Goal: Transaction & Acquisition: Purchase product/service

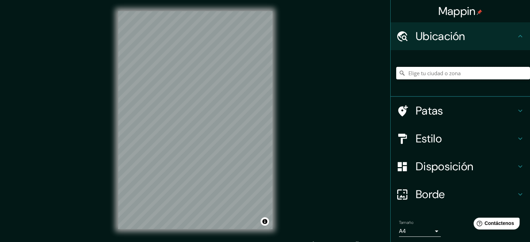
click at [485, 68] on input "Elige tu ciudad o zona" at bounding box center [463, 73] width 134 height 13
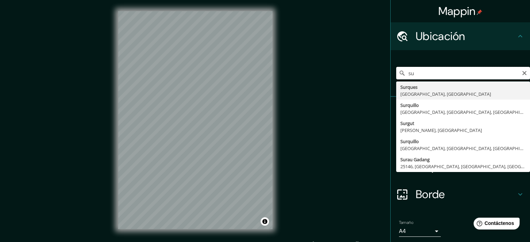
type input "s"
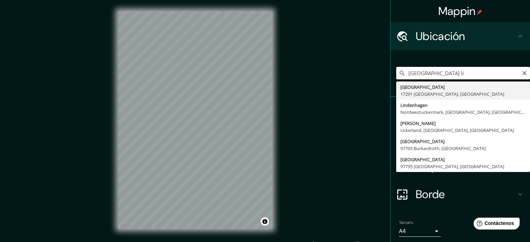
drag, startPoint x: 425, startPoint y: 75, endPoint x: 379, endPoint y: 74, distance: 46.3
click at [379, 74] on div "Mappin Ubicación [GEOGRAPHIC_DATA][STREET_ADDRESS], [GEOGRAPHIC_DATA] [GEOGRAPH…" at bounding box center [265, 125] width 530 height 251
click at [456, 74] on input "surquillo li" at bounding box center [463, 73] width 134 height 13
type input "Surquillo, [GEOGRAPHIC_DATA], [GEOGRAPHIC_DATA], [GEOGRAPHIC_DATA]"
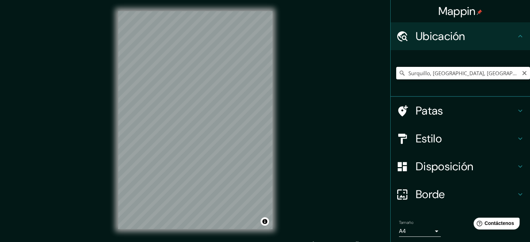
click at [423, 72] on input "Surquillo, [GEOGRAPHIC_DATA], [GEOGRAPHIC_DATA], [GEOGRAPHIC_DATA]" at bounding box center [463, 73] width 134 height 13
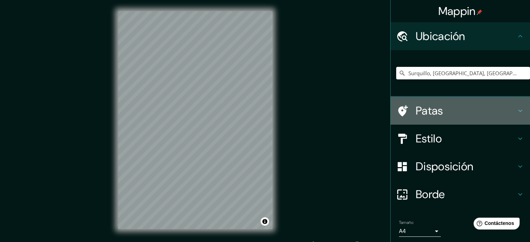
click at [464, 108] on h4 "Patas" at bounding box center [465, 111] width 100 height 14
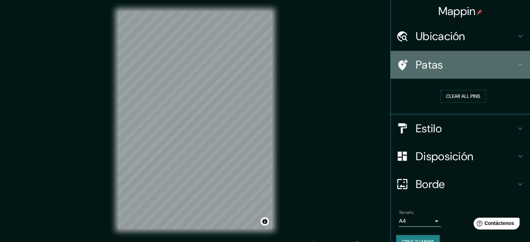
click at [495, 71] on h4 "Patas" at bounding box center [465, 65] width 100 height 14
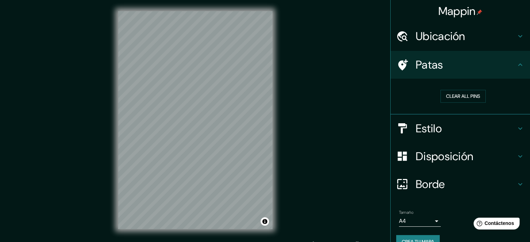
click at [516, 66] on icon at bounding box center [520, 65] width 8 height 8
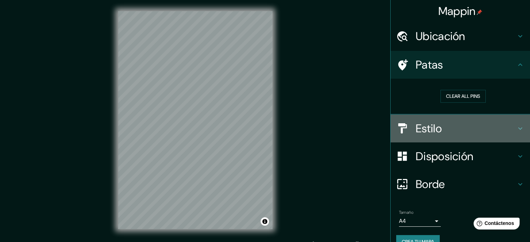
click at [488, 127] on h4 "Estilo" at bounding box center [465, 129] width 100 height 14
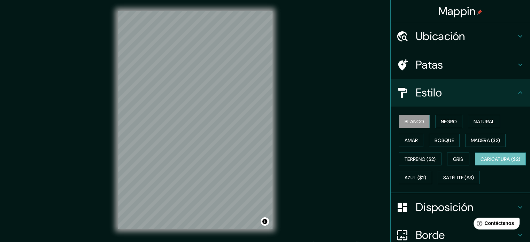
click at [480, 162] on font "Caricatura ($2)" at bounding box center [500, 159] width 40 height 6
click at [442, 141] on font "Bosque" at bounding box center [444, 140] width 20 height 6
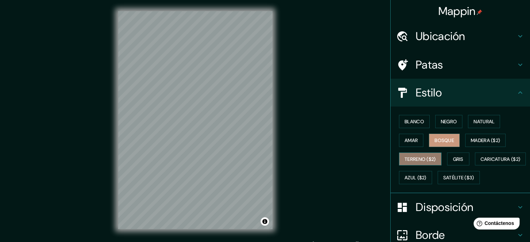
click at [404, 160] on font "Terreno ($2)" at bounding box center [419, 159] width 31 height 6
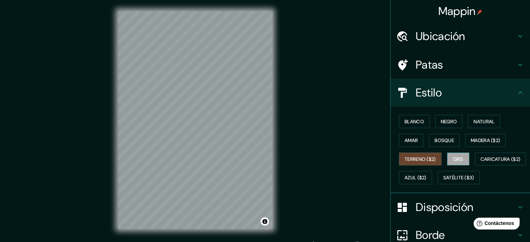
click at [461, 163] on button "Gris" at bounding box center [458, 159] width 22 height 13
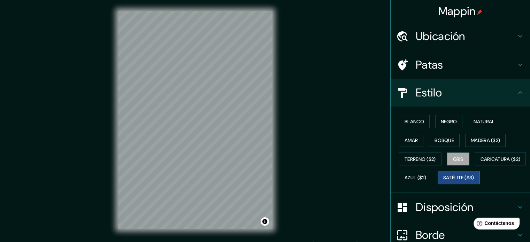
click at [443, 181] on font "Satélite ($3)" at bounding box center [458, 178] width 31 height 6
click at [480, 162] on font "Caricatura ($2)" at bounding box center [500, 159] width 40 height 6
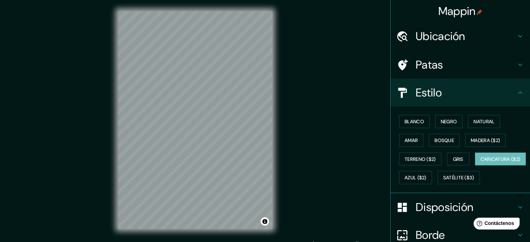
click at [471, 169] on div "Blanco Negro Natural Amar Bosque Madera ($2) Terreno ($2) Gris Caricatura ($2) …" at bounding box center [463, 149] width 134 height 75
click at [426, 175] on font "Azul ($2)" at bounding box center [415, 178] width 22 height 6
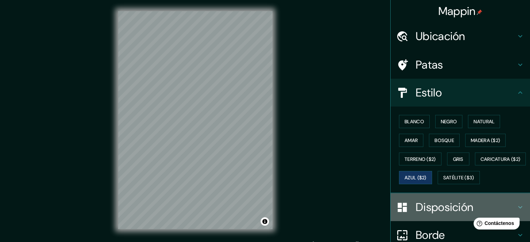
click at [408, 213] on div at bounding box center [406, 207] width 20 height 12
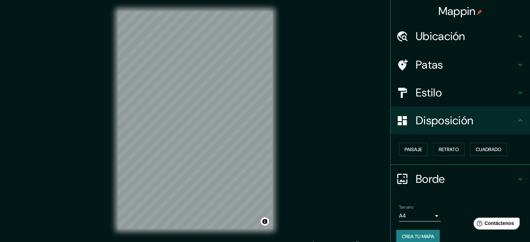
scroll to position [8, 0]
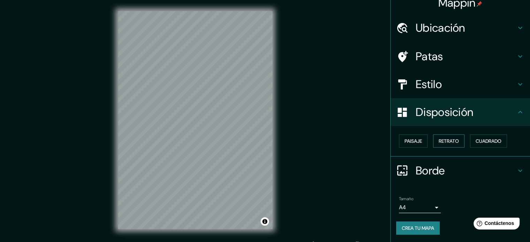
click at [441, 140] on font "Retrato" at bounding box center [448, 141] width 20 height 6
click at [481, 137] on font "Cuadrado" at bounding box center [488, 141] width 26 height 9
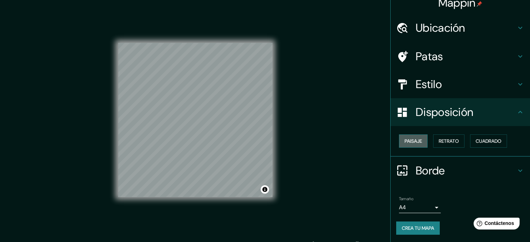
click at [415, 142] on font "Paisaje" at bounding box center [412, 141] width 17 height 6
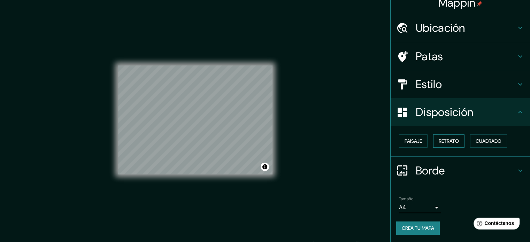
click at [452, 140] on font "Retrato" at bounding box center [448, 141] width 20 height 6
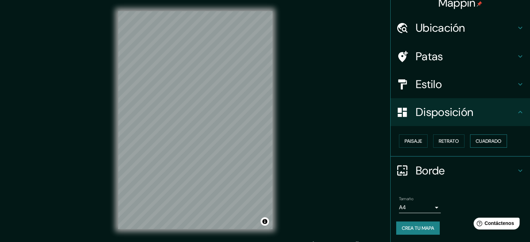
click at [475, 138] on font "Cuadrado" at bounding box center [488, 141] width 26 height 6
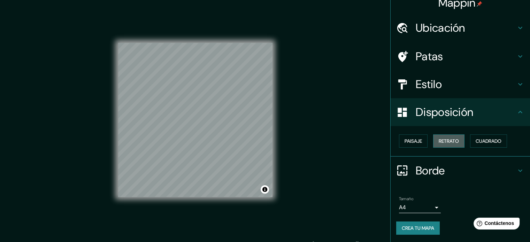
click at [449, 143] on font "Retrato" at bounding box center [448, 141] width 20 height 6
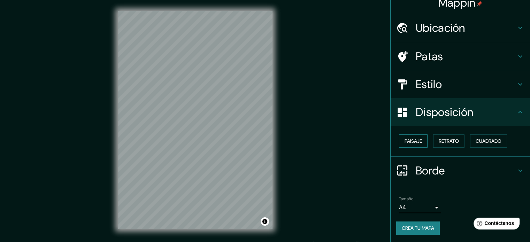
click at [404, 140] on font "Paisaje" at bounding box center [412, 141] width 17 height 6
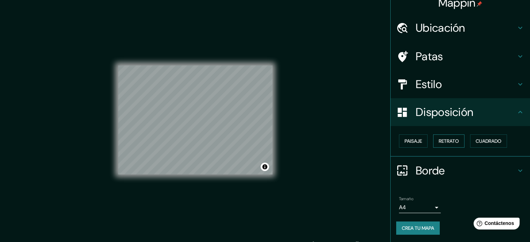
click at [450, 142] on font "Retrato" at bounding box center [448, 141] width 20 height 6
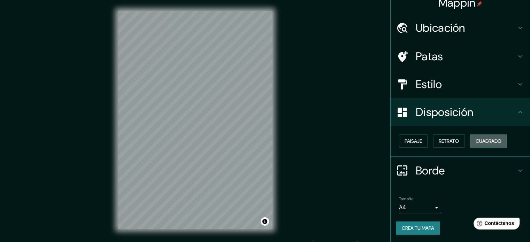
click at [470, 140] on button "Cuadrado" at bounding box center [488, 140] width 37 height 13
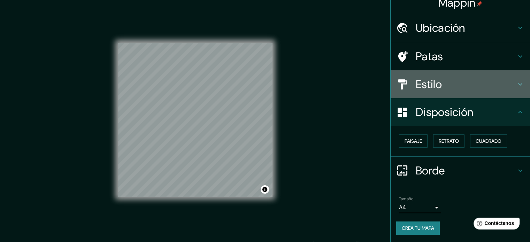
click at [461, 87] on h4 "Estilo" at bounding box center [465, 84] width 100 height 14
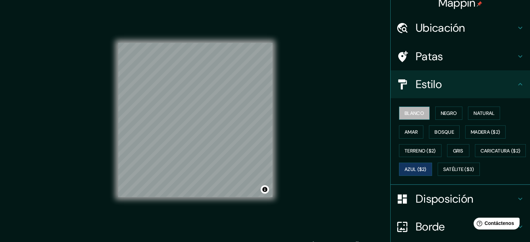
click at [408, 117] on font "Blanco" at bounding box center [414, 113] width 20 height 9
click at [441, 115] on font "Negro" at bounding box center [449, 113] width 16 height 6
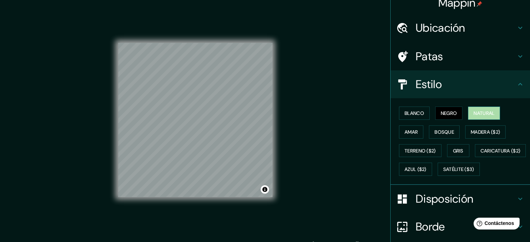
click at [477, 115] on font "Natural" at bounding box center [483, 113] width 21 height 6
click at [404, 133] on font "Amar" at bounding box center [410, 132] width 13 height 6
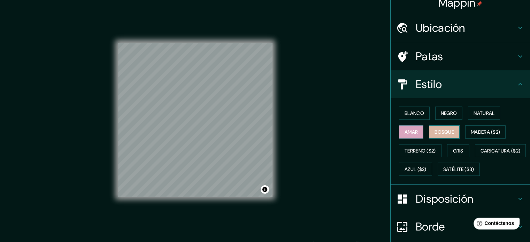
click at [444, 132] on font "Bosque" at bounding box center [444, 132] width 20 height 6
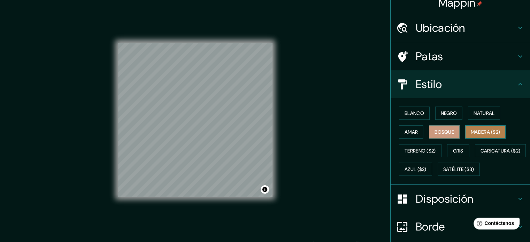
click at [478, 134] on font "Madera ($2)" at bounding box center [485, 132] width 29 height 6
click at [466, 161] on div "Blanco Negro Natural Amar Bosque Madera ($2) Terreno ($2) Gris Caricatura ($2) …" at bounding box center [463, 141] width 134 height 75
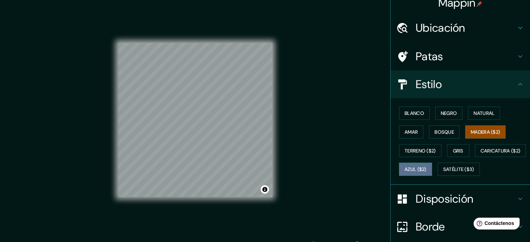
click at [426, 168] on font "Azul ($2)" at bounding box center [415, 169] width 22 height 6
